Goal: Transaction & Acquisition: Purchase product/service

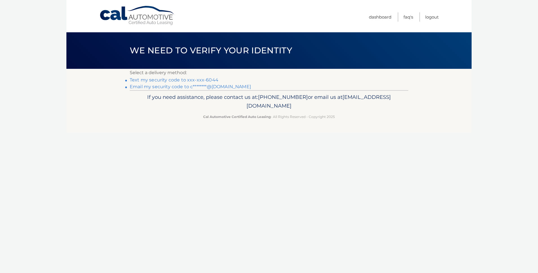
click at [186, 79] on link "Text my security code to xxx-xxx-6044" at bounding box center [174, 79] width 89 height 5
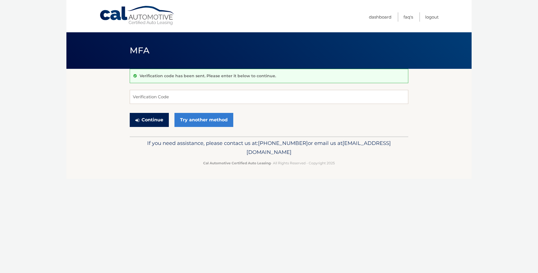
click at [154, 116] on button "Continue" at bounding box center [149, 120] width 39 height 14
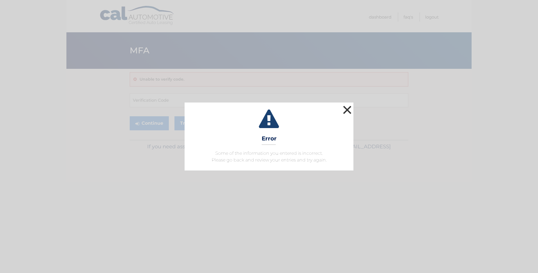
click at [344, 110] on button "×" at bounding box center [347, 109] width 11 height 11
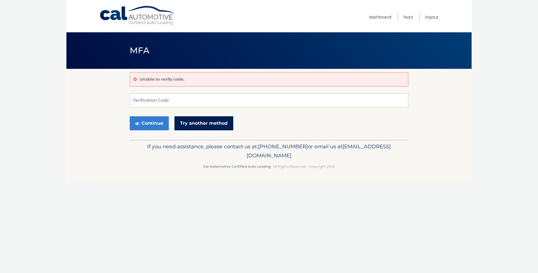
click at [203, 124] on link "Try another method" at bounding box center [203, 123] width 59 height 14
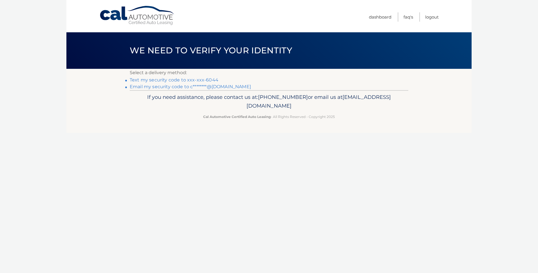
click at [161, 79] on link "Text my security code to xxx-xxx-6044" at bounding box center [174, 79] width 89 height 5
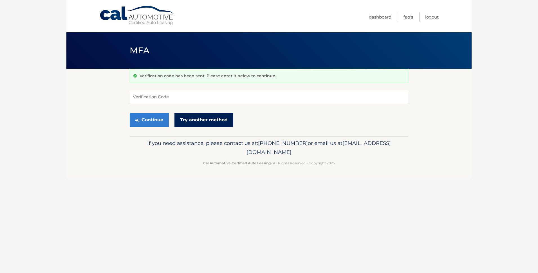
click at [203, 117] on link "Try another method" at bounding box center [203, 120] width 59 height 14
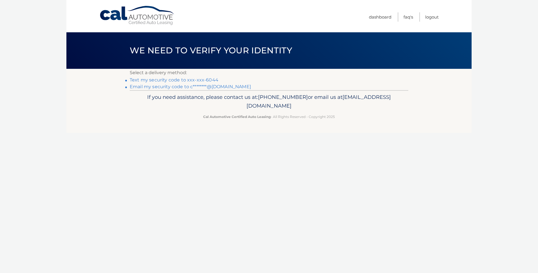
click at [165, 85] on link "Email my security code to c********@aol.com" at bounding box center [190, 86] width 121 height 5
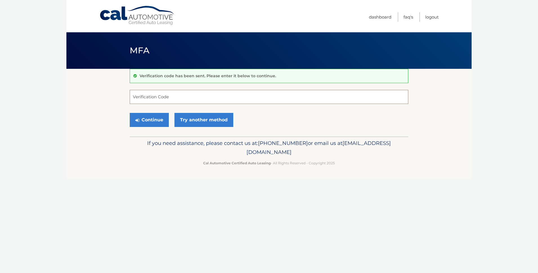
click at [167, 98] on input "Verification Code" at bounding box center [269, 97] width 279 height 14
type input "725423"
click at [148, 121] on button "Continue" at bounding box center [149, 120] width 39 height 14
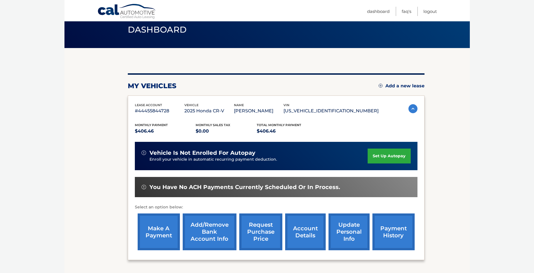
scroll to position [56, 0]
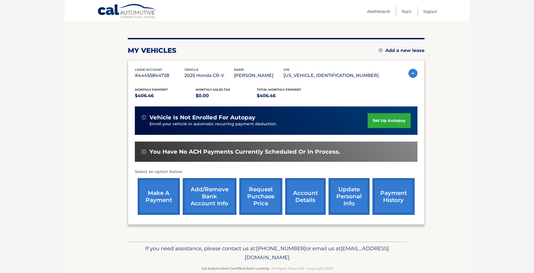
click at [159, 197] on link "make a payment" at bounding box center [159, 196] width 42 height 37
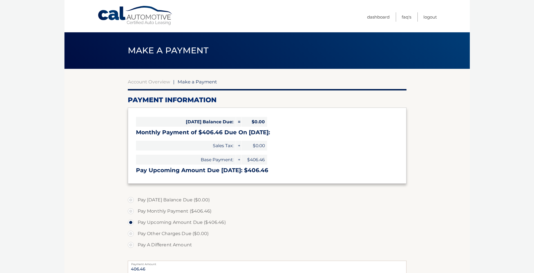
select select "ZWRjMmY4ZWYtNjI4NC00OTYwLTg1ZGMtMjRlMGJjN2M2MzVi"
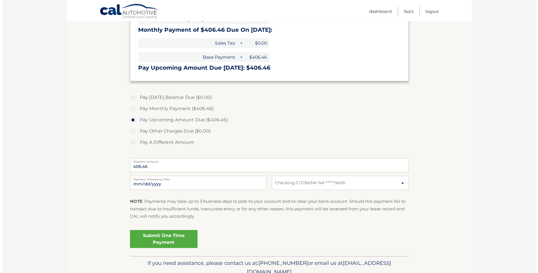
scroll to position [113, 0]
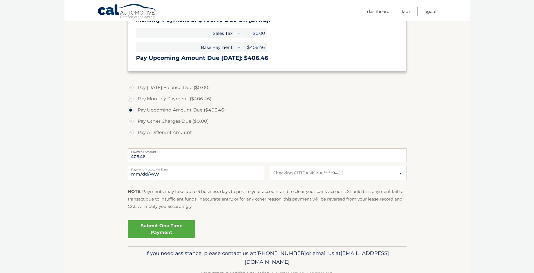
click at [155, 230] on link "Submit One Time Payment" at bounding box center [162, 230] width 68 height 18
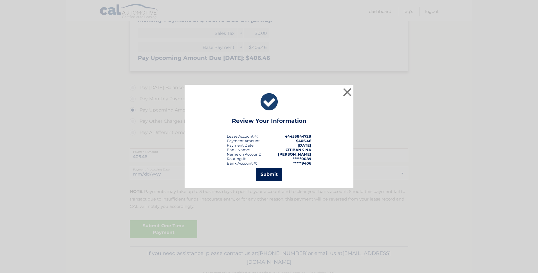
click at [268, 176] on button "Submit" at bounding box center [269, 175] width 26 height 14
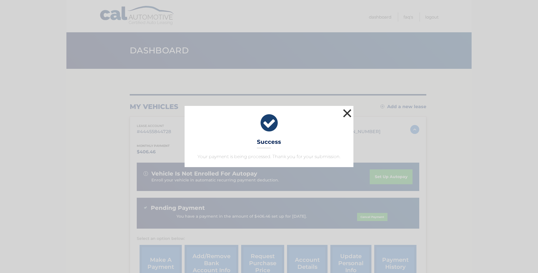
click at [345, 113] on button "×" at bounding box center [347, 113] width 11 height 11
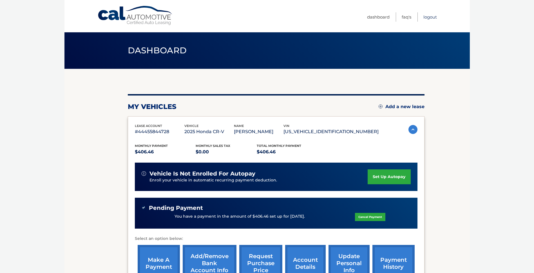
click at [428, 17] on link "Logout" at bounding box center [430, 16] width 14 height 9
